Goal: Task Accomplishment & Management: Use online tool/utility

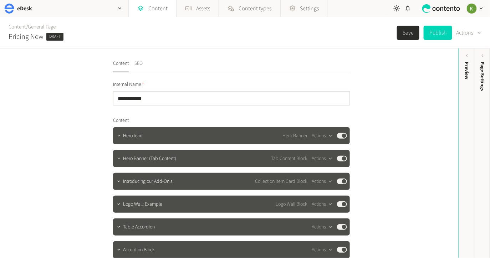
click at [138, 62] on button "SEO" at bounding box center [139, 66] width 8 height 12
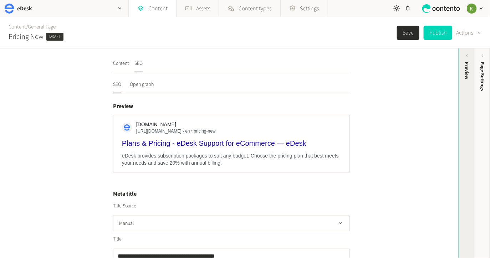
click at [466, 74] on div "Preview" at bounding box center [466, 71] width 7 height 18
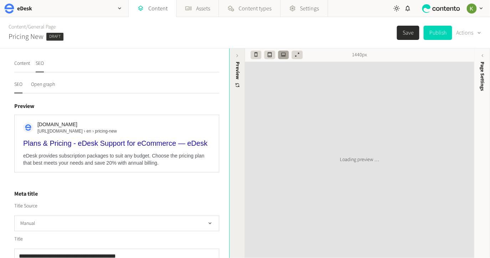
click at [241, 56] on div "Preview" at bounding box center [238, 117] width 16 height 128
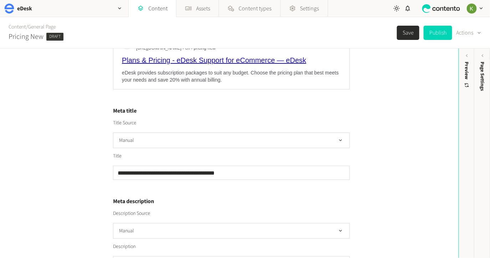
scroll to position [142, 0]
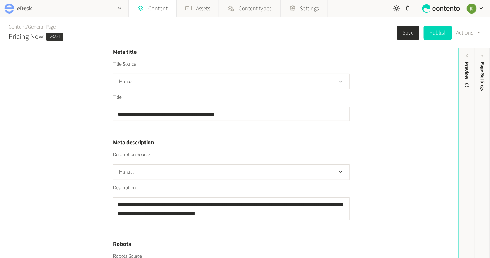
click at [115, 8] on div "button" at bounding box center [119, 8] width 17 height 17
click at [228, 51] on h4 "Meta title" at bounding box center [231, 52] width 237 height 9
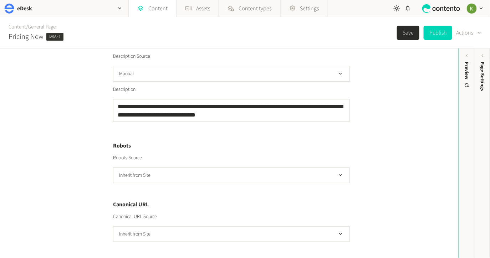
scroll to position [0, 0]
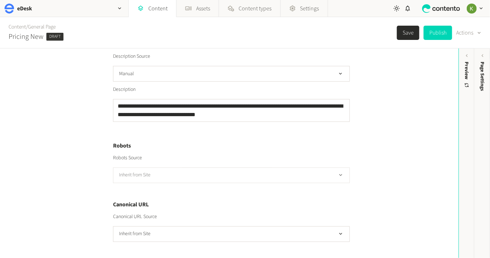
click at [285, 168] on button "Inherit from Site" at bounding box center [231, 176] width 237 height 16
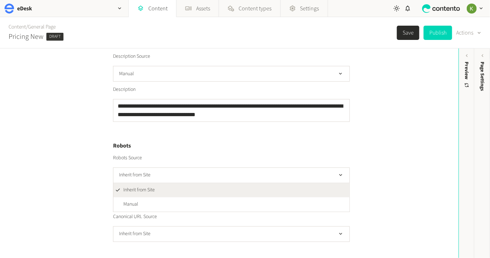
click at [258, 140] on div "**********" at bounding box center [231, 52] width 237 height 381
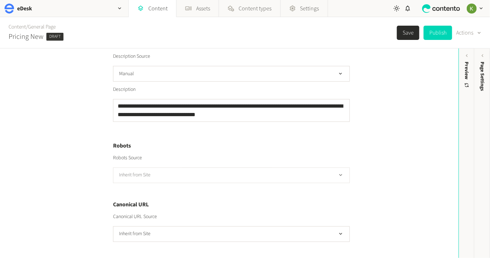
click at [280, 176] on button "Inherit from Site" at bounding box center [231, 176] width 237 height 16
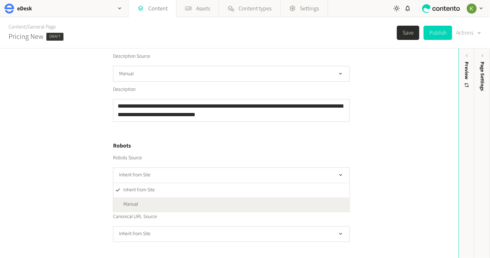
click at [240, 198] on li "Manual" at bounding box center [231, 205] width 236 height 14
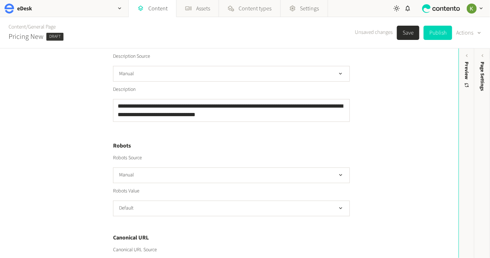
scroll to position [274, 0]
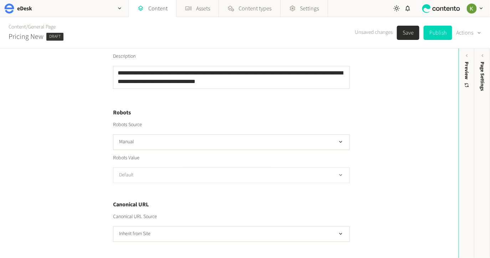
click at [272, 175] on button "Default" at bounding box center [231, 176] width 237 height 16
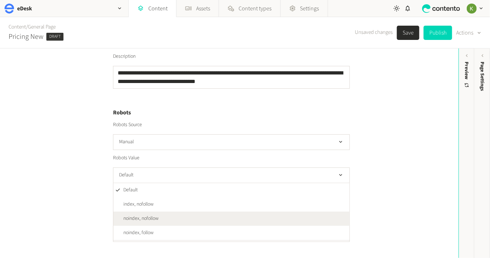
drag, startPoint x: 226, startPoint y: 214, endPoint x: 208, endPoint y: 204, distance: 20.6
click at [226, 214] on li "noindex, nofollow" at bounding box center [231, 219] width 236 height 14
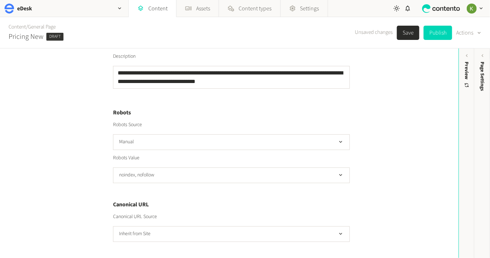
click at [405, 33] on button "Save" at bounding box center [408, 33] width 22 height 14
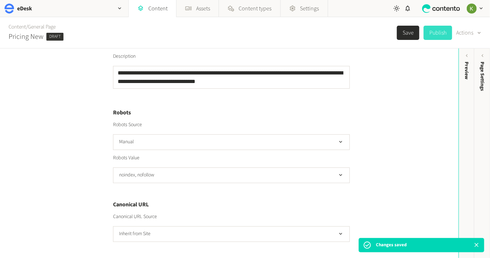
click at [441, 36] on button "Publish" at bounding box center [438, 33] width 29 height 14
type input "**********"
